Goal: Task Accomplishment & Management: Complete application form

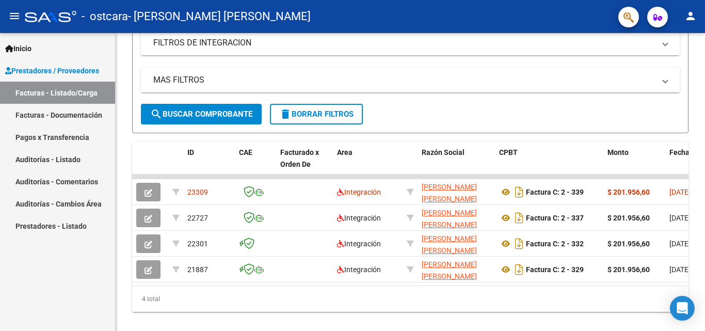
scroll to position [202, 0]
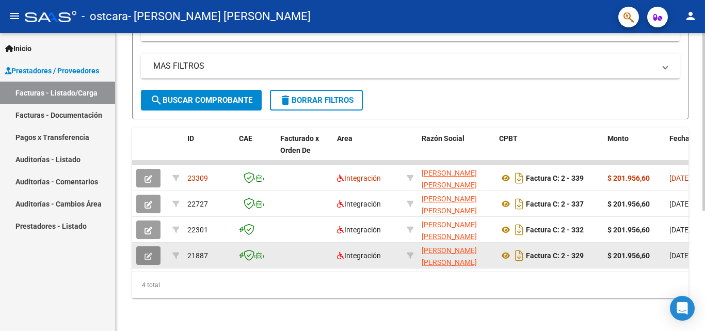
click at [149, 252] on icon "button" at bounding box center [148, 256] width 8 height 8
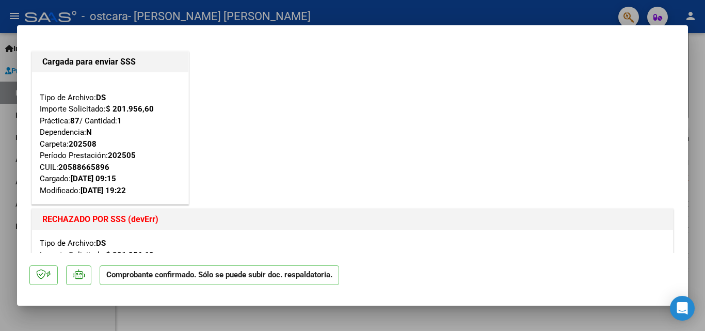
click at [9, 143] on div at bounding box center [352, 165] width 705 height 331
type input "$ 0,00"
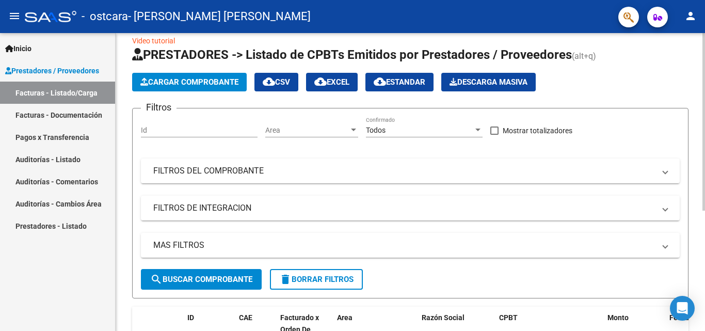
scroll to position [0, 0]
